Goal: Information Seeking & Learning: Learn about a topic

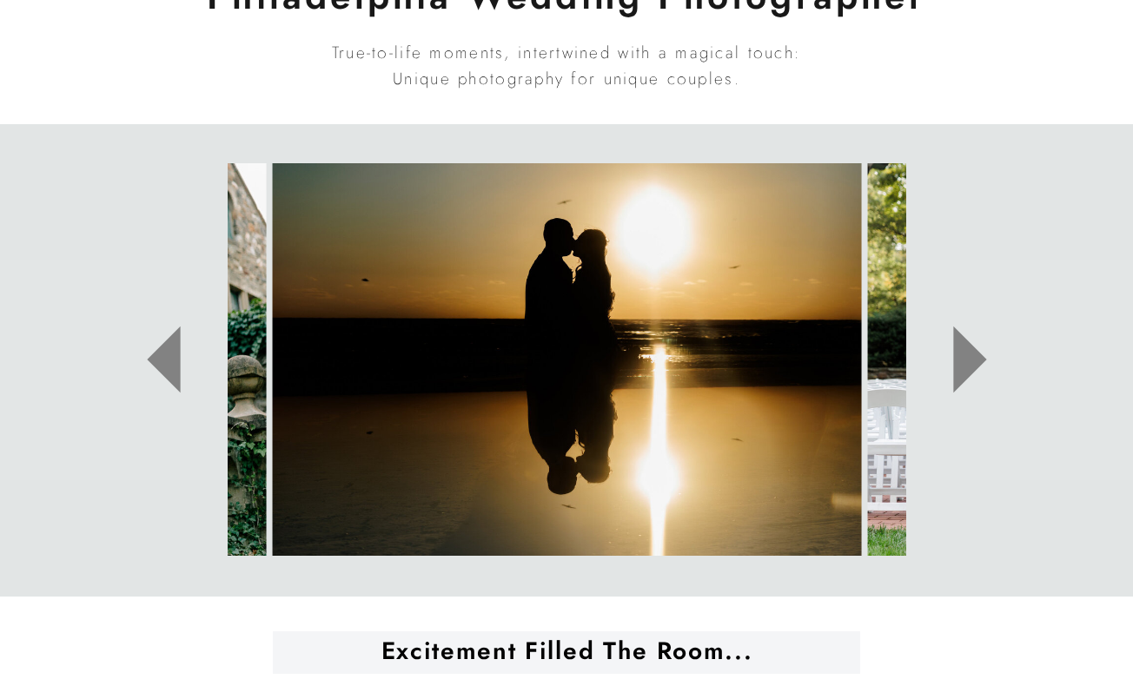
scroll to position [846, 0]
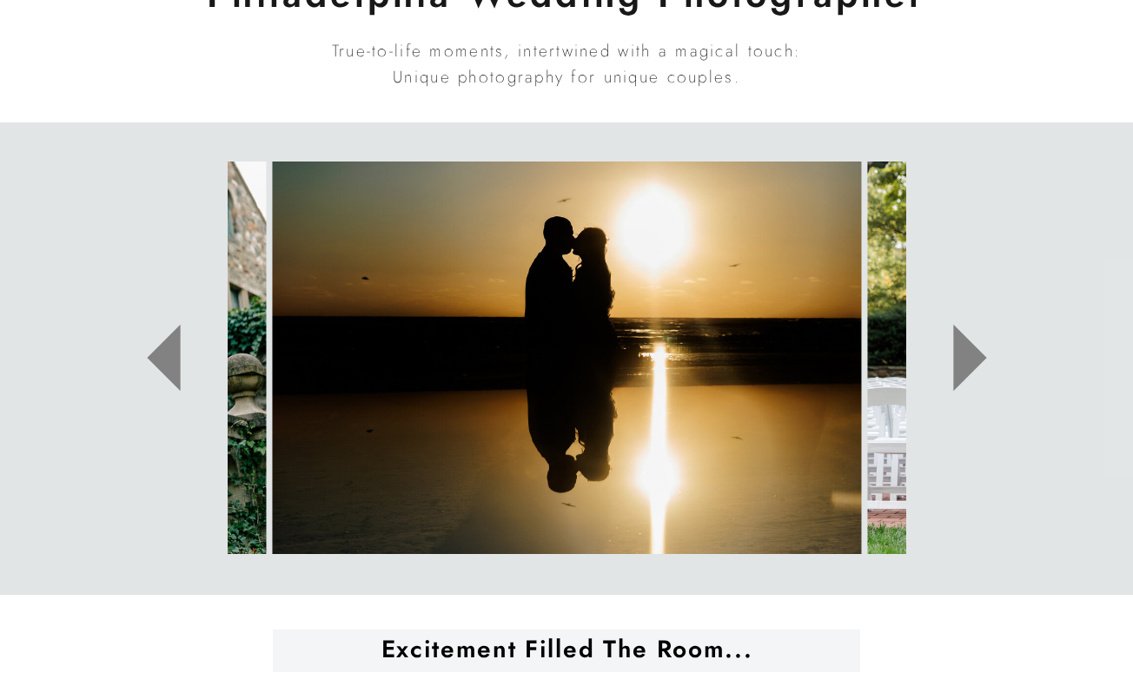
click at [963, 346] on icon at bounding box center [969, 358] width 33 height 67
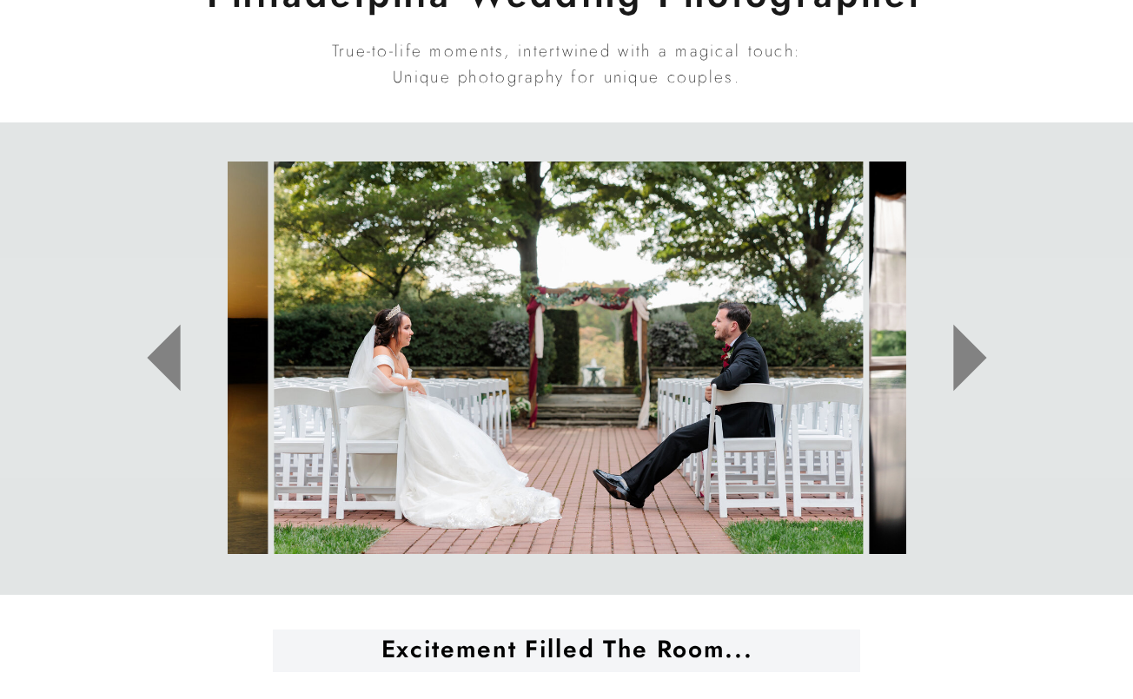
click at [963, 346] on icon at bounding box center [969, 358] width 33 height 67
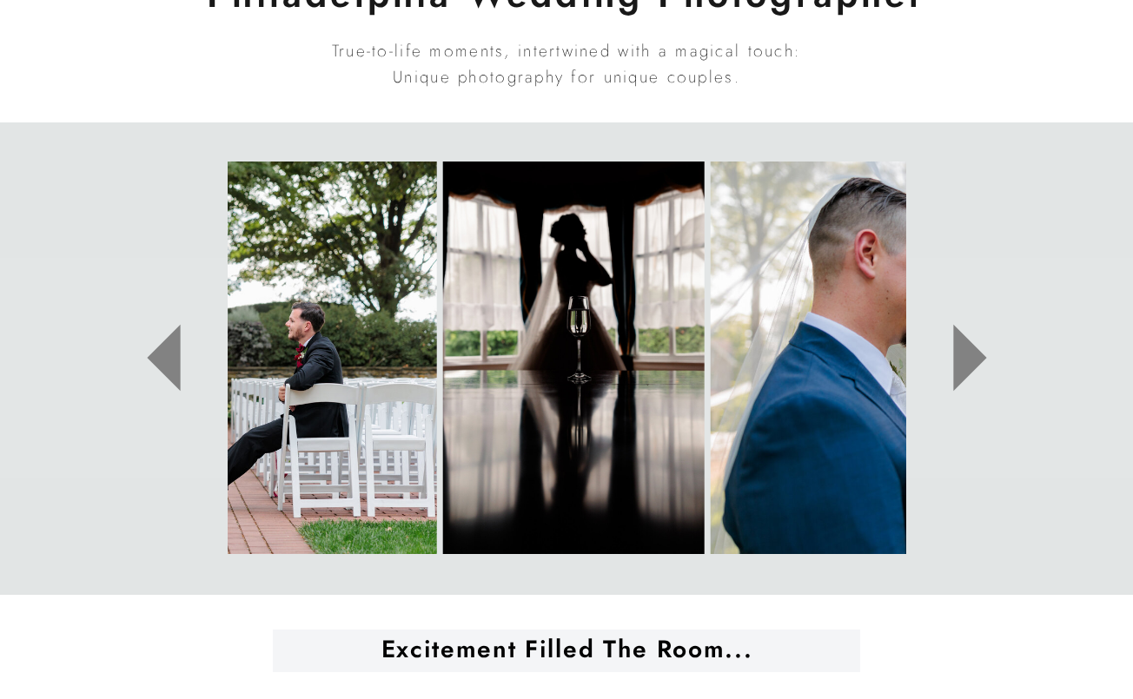
click at [963, 346] on icon at bounding box center [969, 358] width 33 height 67
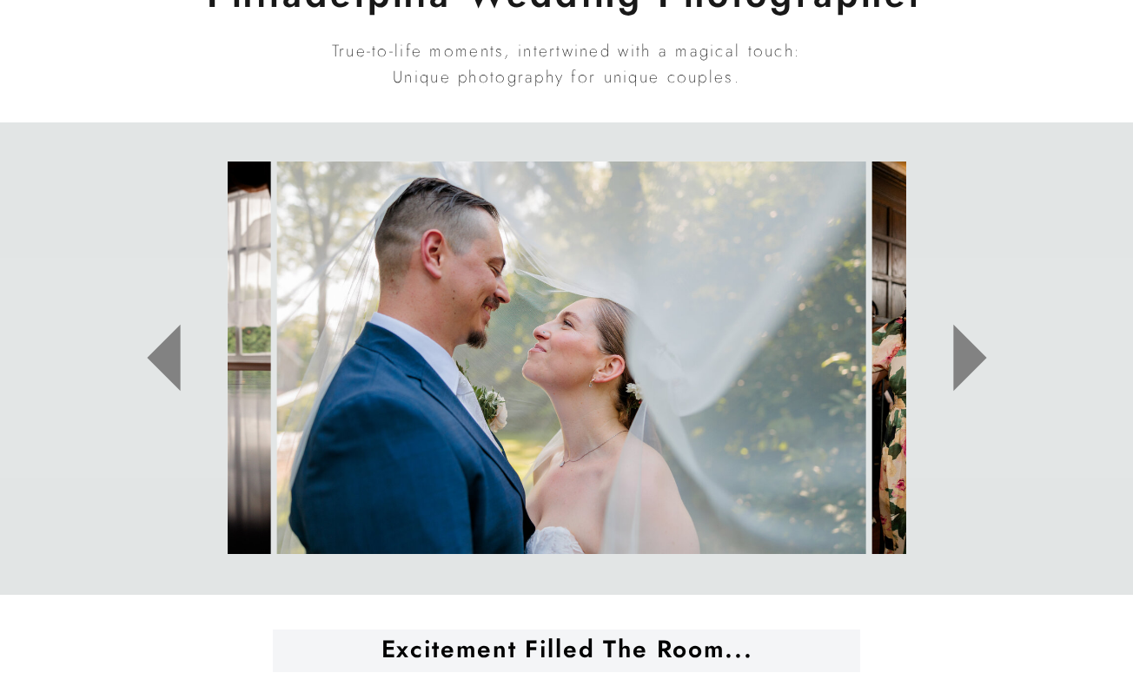
click at [963, 345] on icon at bounding box center [969, 358] width 33 height 67
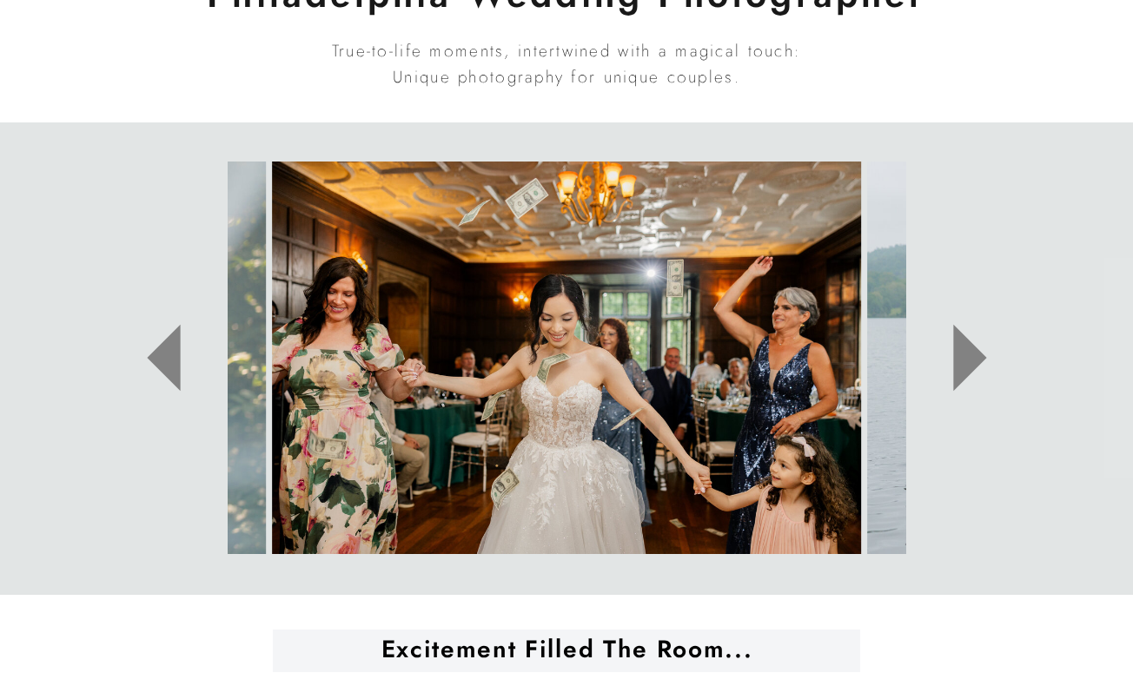
click at [963, 345] on icon at bounding box center [969, 358] width 33 height 67
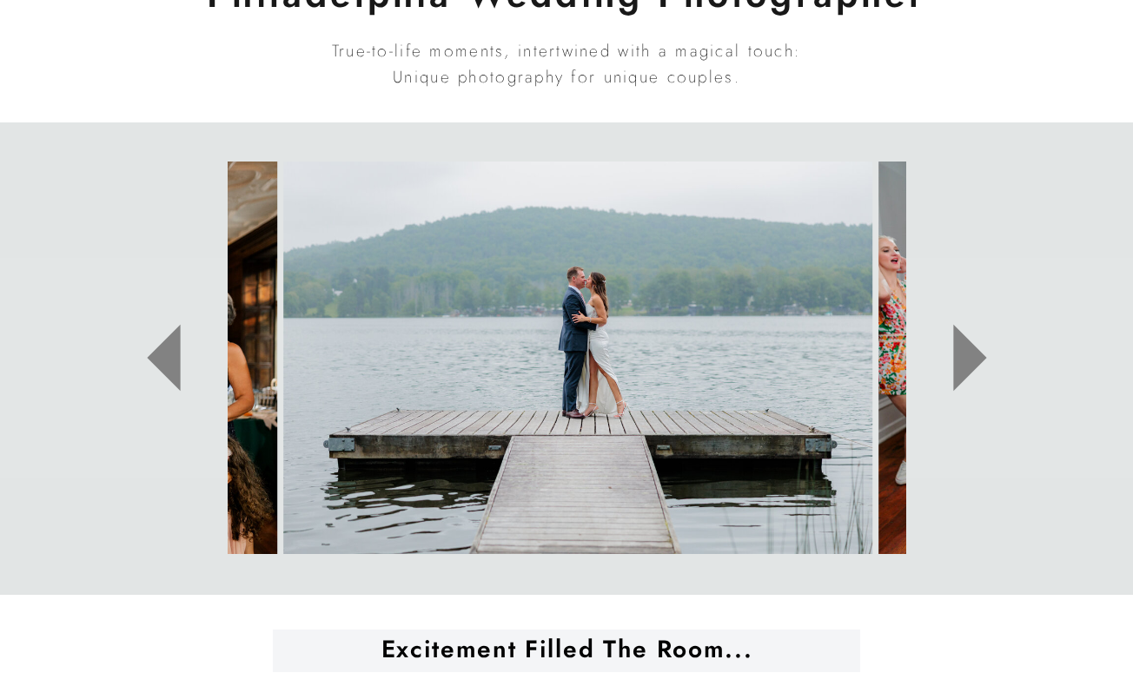
click at [963, 345] on icon at bounding box center [969, 358] width 33 height 67
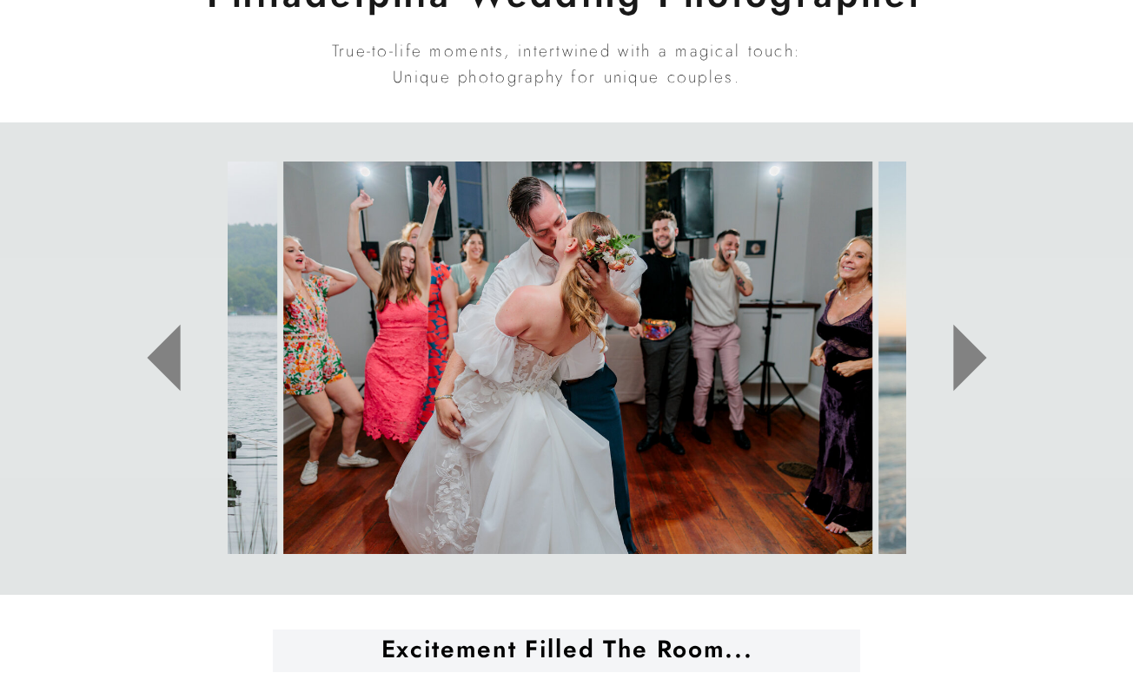
click at [963, 345] on icon at bounding box center [969, 358] width 33 height 67
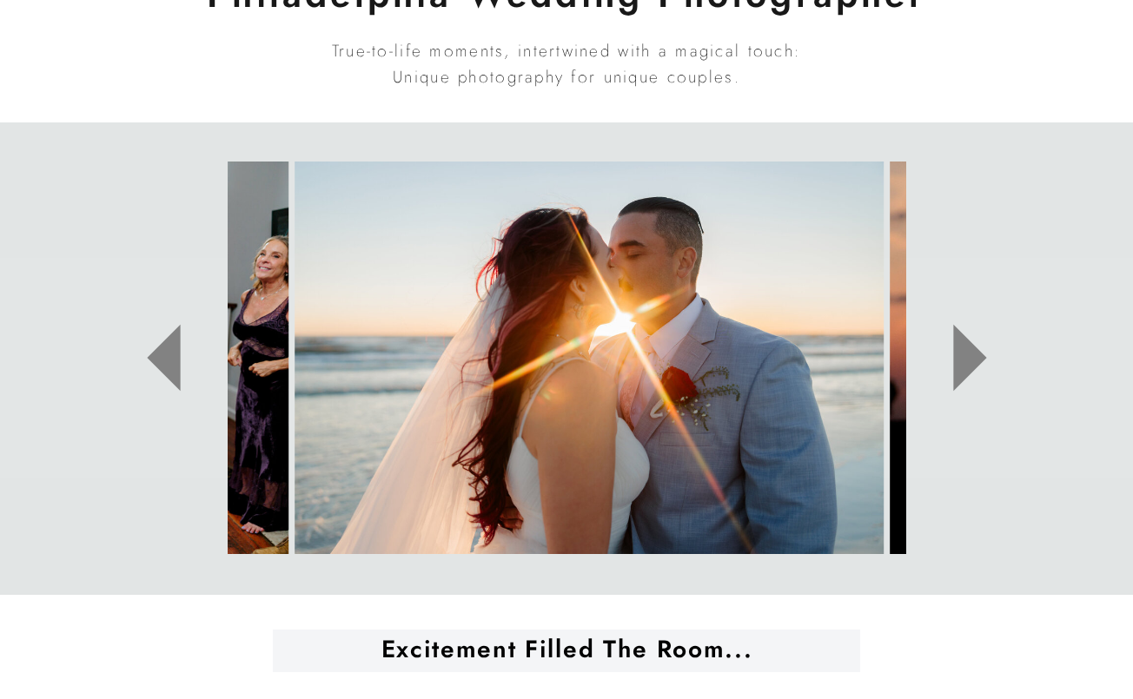
click at [963, 345] on icon at bounding box center [969, 358] width 33 height 67
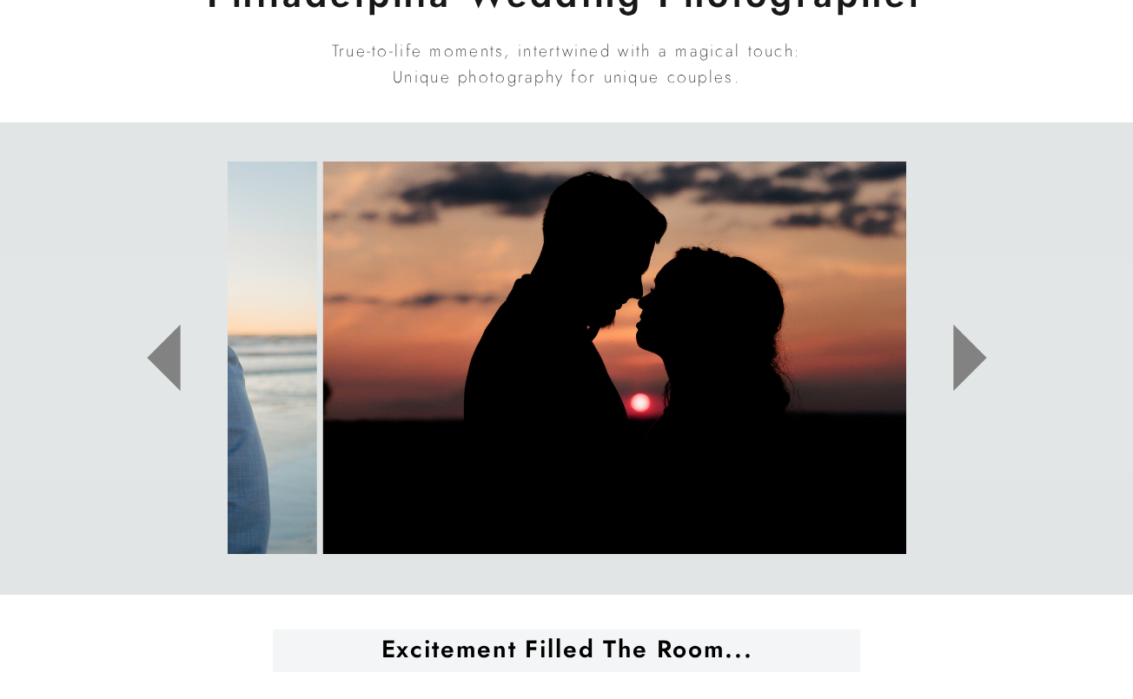
click at [963, 345] on icon at bounding box center [969, 358] width 33 height 67
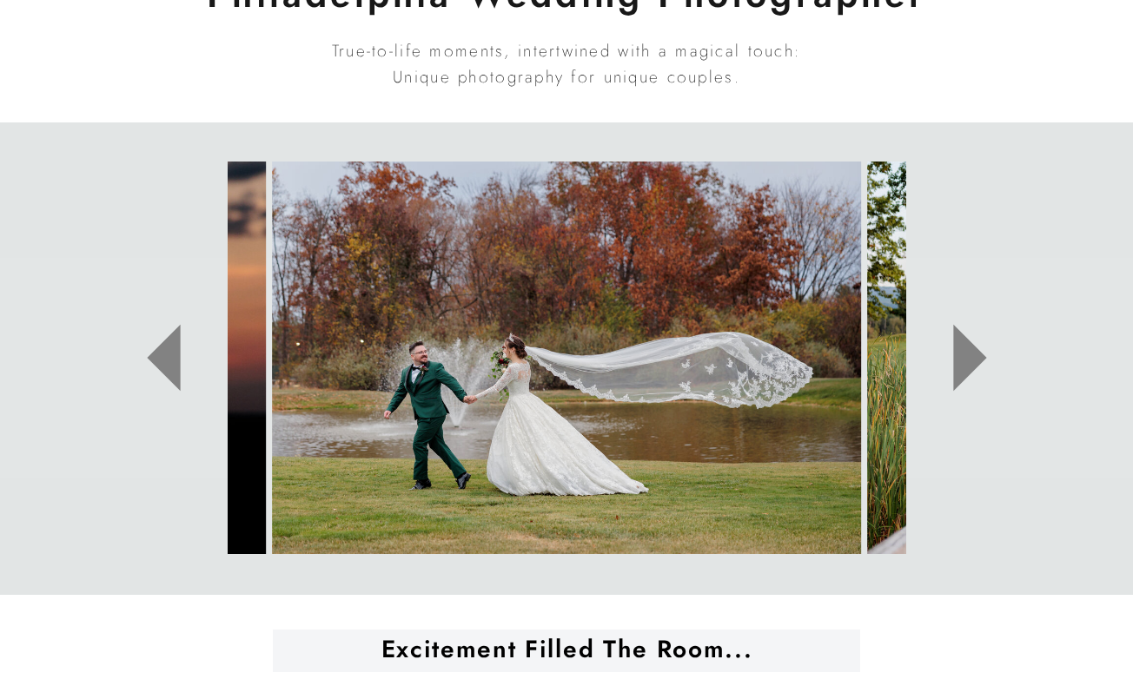
click at [963, 345] on icon at bounding box center [969, 358] width 33 height 67
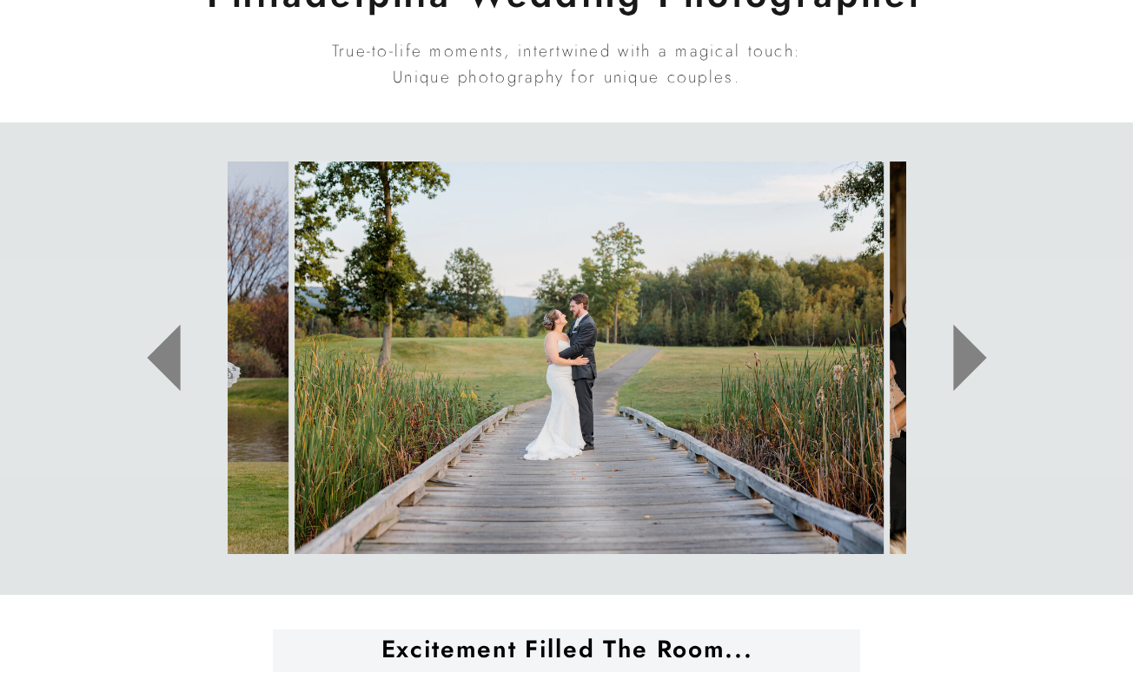
click at [963, 345] on icon at bounding box center [969, 358] width 33 height 67
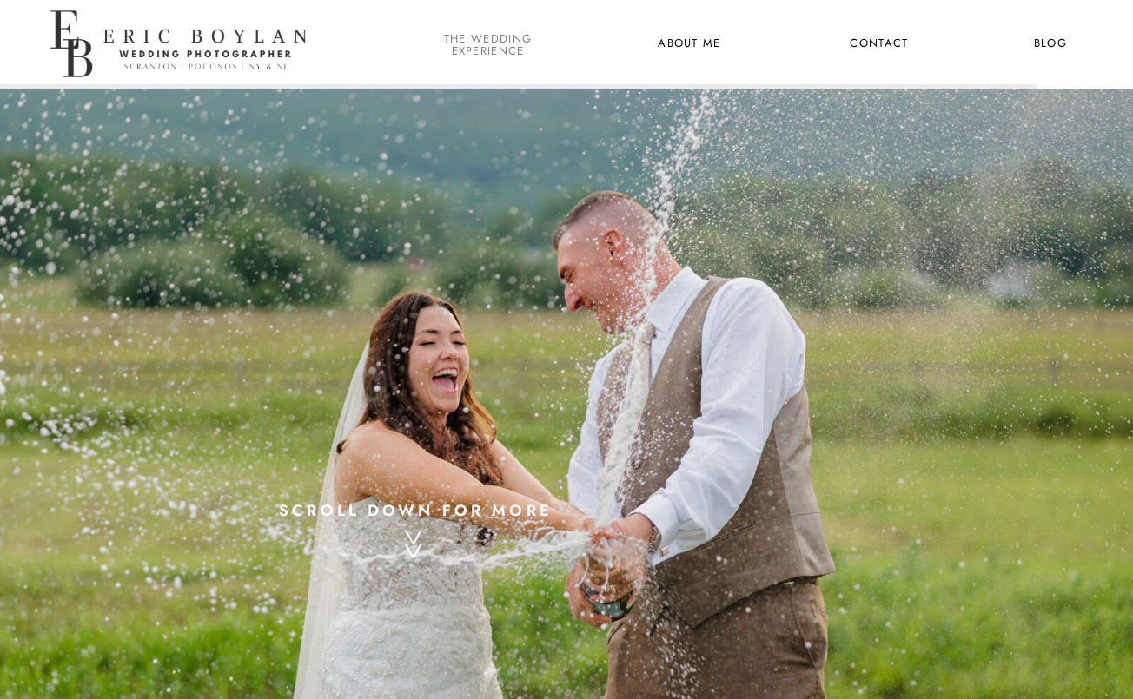
click at [495, 36] on nav "the wedding experience" at bounding box center [488, 44] width 95 height 23
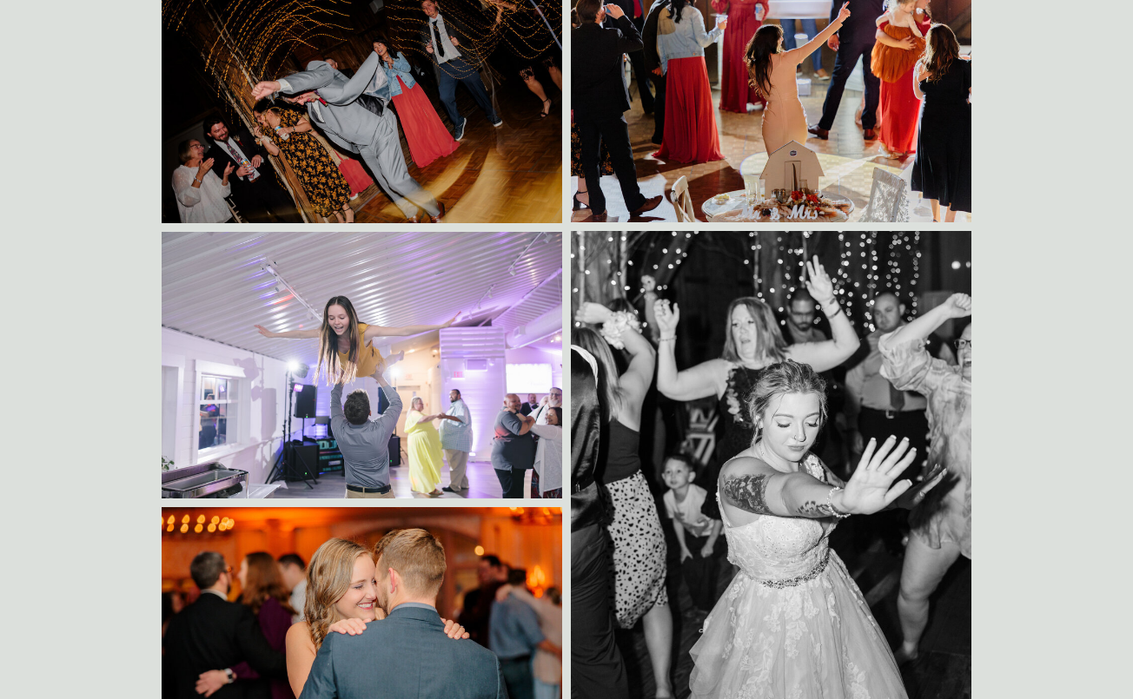
scroll to position [6617, 0]
